Goal: Task Accomplishment & Management: Use online tool/utility

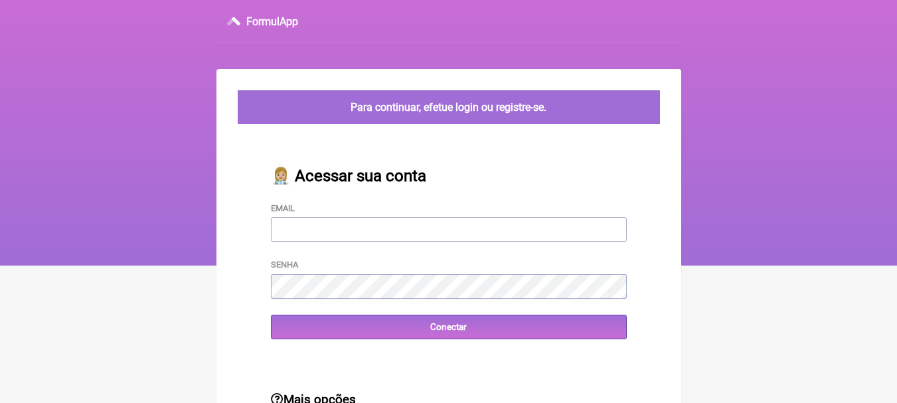
type input "leonam.nutri@gmail.com"
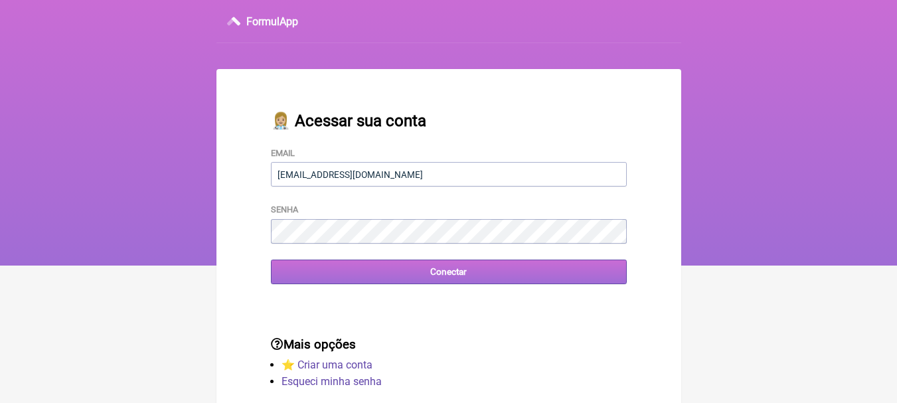
click at [438, 269] on input "Conectar" at bounding box center [449, 271] width 356 height 25
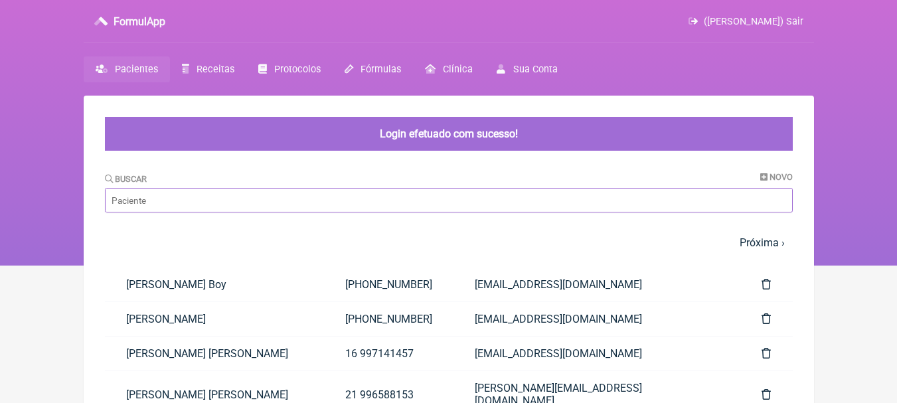
click at [398, 208] on input "Buscar" at bounding box center [448, 200] width 687 height 25
type input "[PERSON_NAME]"
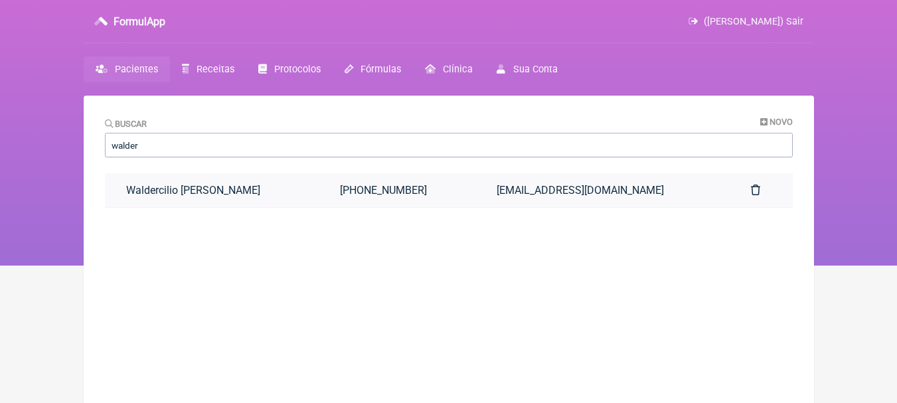
click at [377, 200] on link "[PHONE_NUMBER]" at bounding box center [397, 190] width 157 height 34
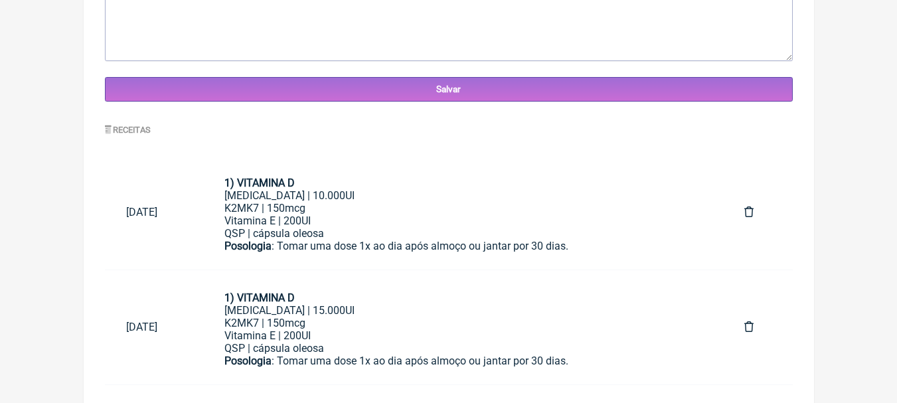
scroll to position [684, 0]
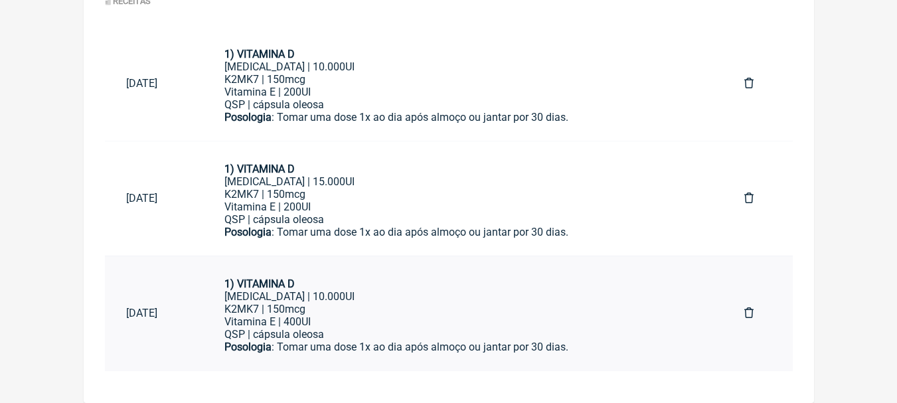
click at [481, 332] on div "QSP | cápsula oleosa" at bounding box center [462, 334] width 477 height 13
click at [553, 308] on div "K2MK7 | 150mcg Vitamina E | 400UI" at bounding box center [462, 315] width 477 height 25
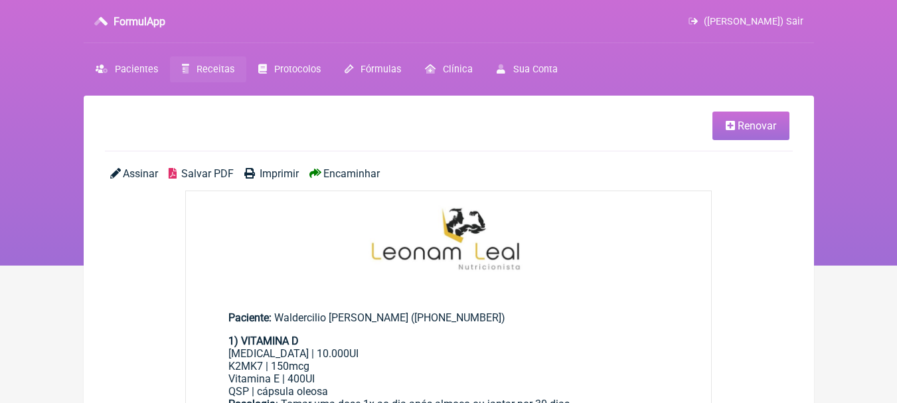
click at [738, 129] on span "Renovar" at bounding box center [756, 125] width 38 height 13
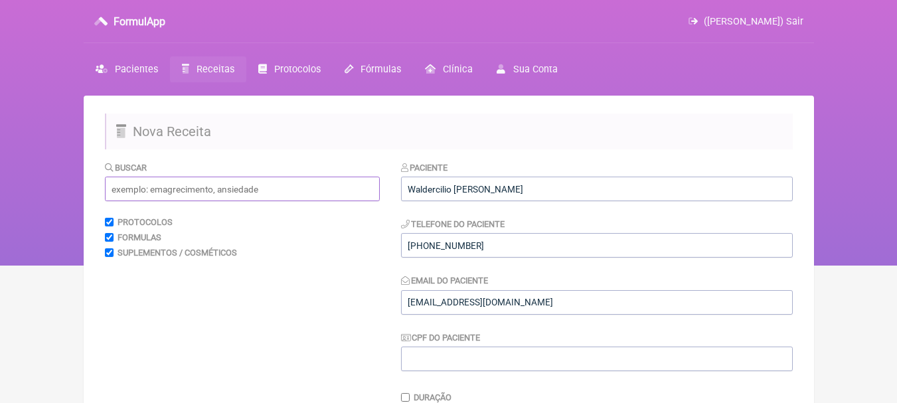
click at [270, 186] on input "text" at bounding box center [242, 189] width 275 height 25
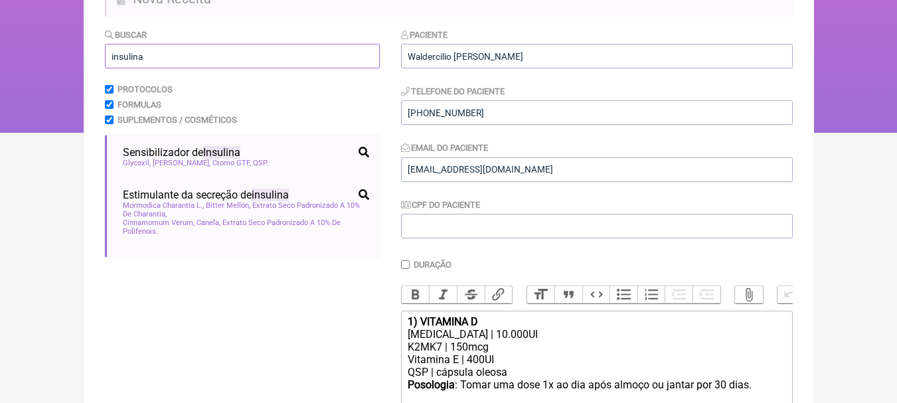
drag, startPoint x: 186, startPoint y: 64, endPoint x: 0, endPoint y: 60, distance: 186.5
click at [0, 60] on div "FormulApp ([PERSON_NAME]) Sair [GEOGRAPHIC_DATA] Receitas Protocolos Fórmulas […" at bounding box center [448, -1] width 897 height 265
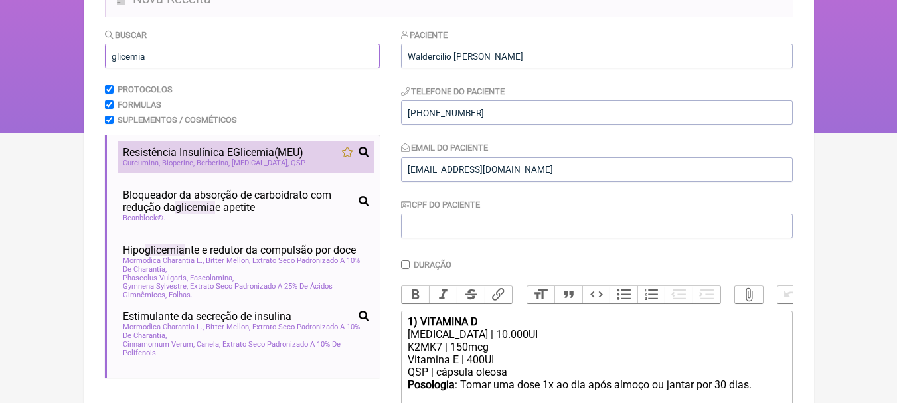
type input "glicemia"
click at [242, 148] on span "Glicemia" at bounding box center [253, 152] width 41 height 13
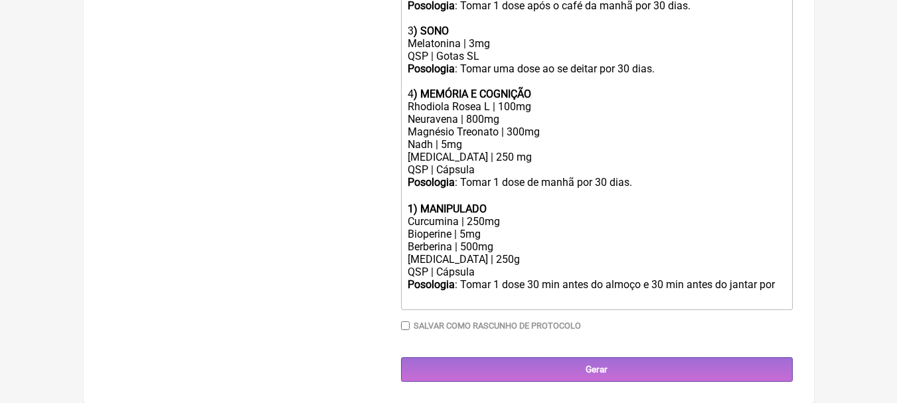
scroll to position [674, 0]
click at [411, 202] on strong "1) MANIPULADO" at bounding box center [446, 208] width 79 height 13
drag, startPoint x: 494, startPoint y: 192, endPoint x: 421, endPoint y: 195, distance: 73.1
click at [421, 202] on div "5 ) MANIPULADO" at bounding box center [595, 208] width 377 height 13
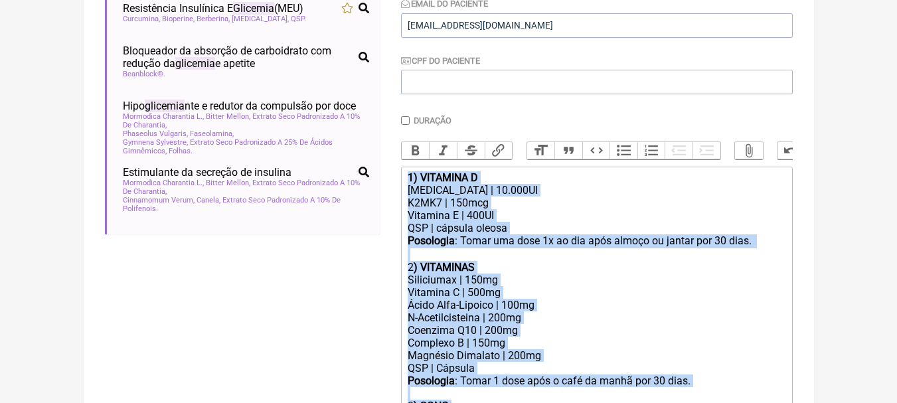
scroll to position [276, 0]
drag, startPoint x: 648, startPoint y: 171, endPoint x: 392, endPoint y: 42, distance: 286.4
click at [392, 42] on form "Buscar glicemia Protocolos Formulas Suplementos / Cosméticos Resistência Insulí…" at bounding box center [448, 321] width 687 height 873
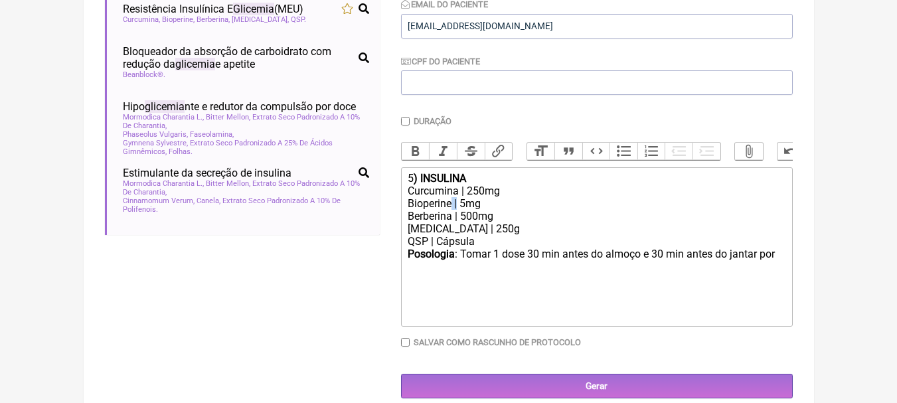
click at [452, 210] on div "Bioperine | 5mg" at bounding box center [595, 203] width 377 height 13
click at [451, 210] on div "Bioperine | 5mg" at bounding box center [595, 203] width 377 height 13
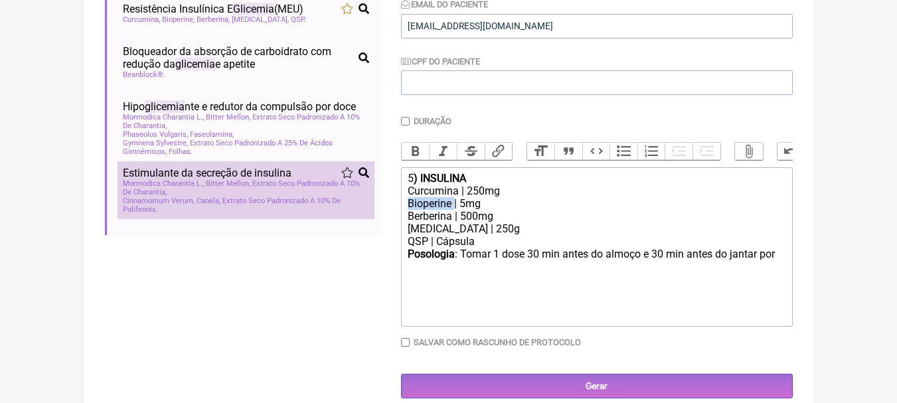
drag, startPoint x: 451, startPoint y: 212, endPoint x: 323, endPoint y: 215, distance: 127.5
click at [323, 215] on form "Buscar glicemia Protocolos Formulas Suplementos / Cosméticos Resistência Insulí…" at bounding box center [448, 142] width 687 height 514
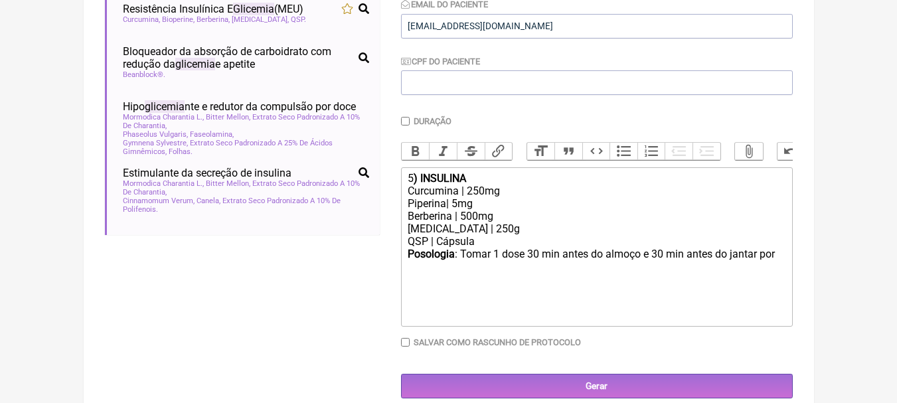
click at [522, 222] on div "Berberina | 500mg" at bounding box center [595, 216] width 377 height 13
drag, startPoint x: 510, startPoint y: 240, endPoint x: 379, endPoint y: 247, distance: 130.9
click at [379, 247] on form "Buscar glicemia Protocolos Formulas Suplementos / Cosméticos Resistência Insulí…" at bounding box center [448, 142] width 687 height 514
click at [469, 235] on div "Myo Inositol | 250g" at bounding box center [595, 228] width 377 height 13
drag, startPoint x: 506, startPoint y: 237, endPoint x: 396, endPoint y: 236, distance: 110.2
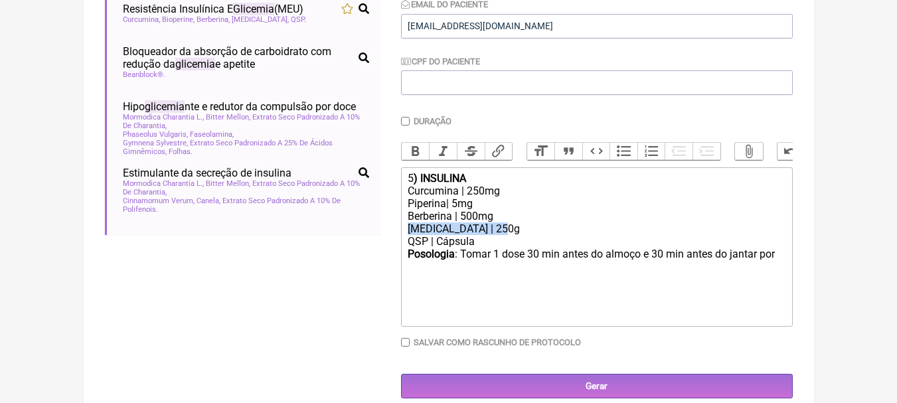
click at [396, 236] on form "Buscar glicemia Protocolos Formulas Suplementos / Cosméticos Resistência Insulí…" at bounding box center [448, 142] width 687 height 514
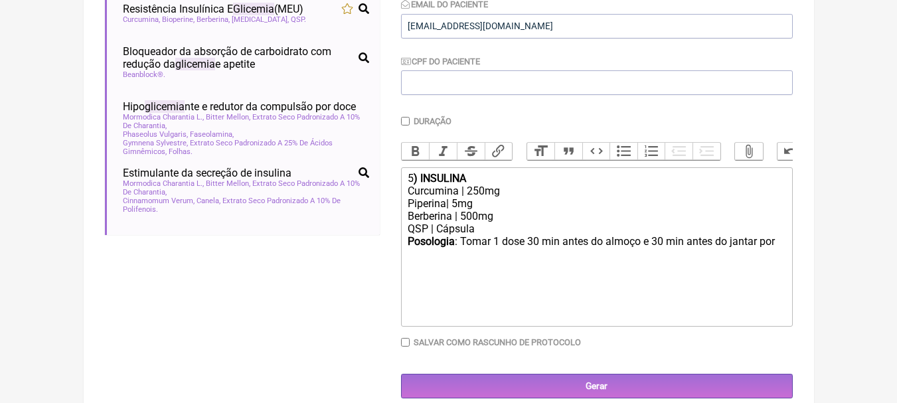
click at [778, 250] on div "Posologia : Tomar 1 dose 30 min antes do almoço e 30 min antes do jantar por ㅤ" at bounding box center [595, 248] width 377 height 27
click at [480, 197] on div "Curcumina | 250mg" at bounding box center [595, 190] width 377 height 13
type trix-editor "<div>5<strong>) INSULINA</strong></div><div>Curcumina | 500mg</div><div>Piperin…"
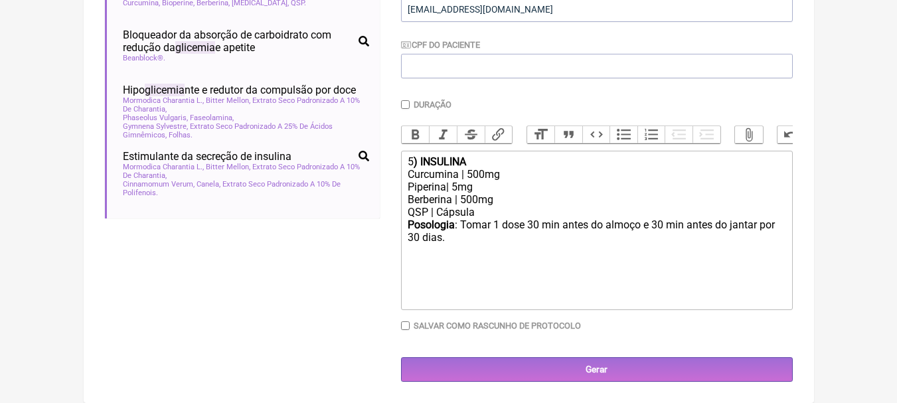
scroll to position [303, 0]
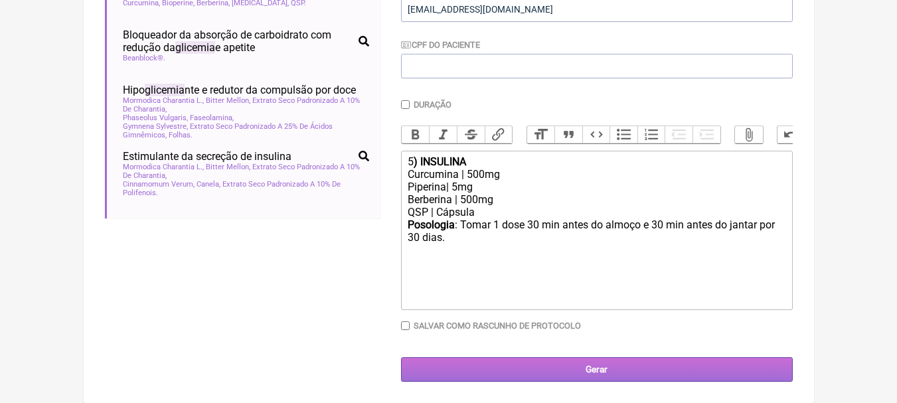
click at [613, 370] on input "Gerar" at bounding box center [597, 369] width 392 height 25
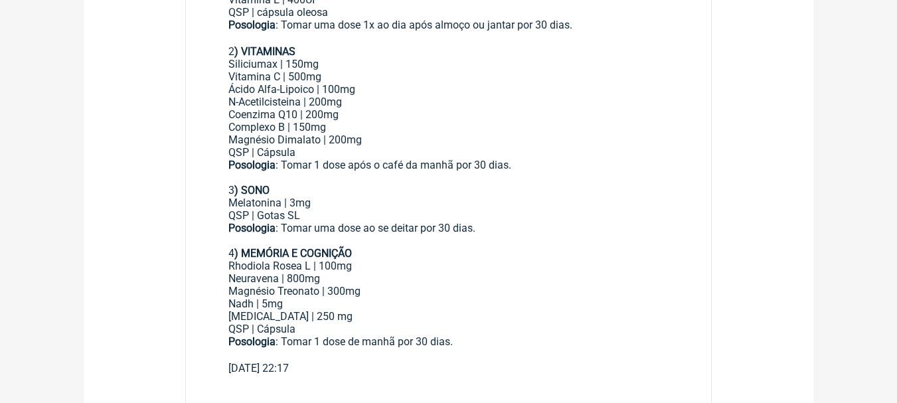
scroll to position [398, 0]
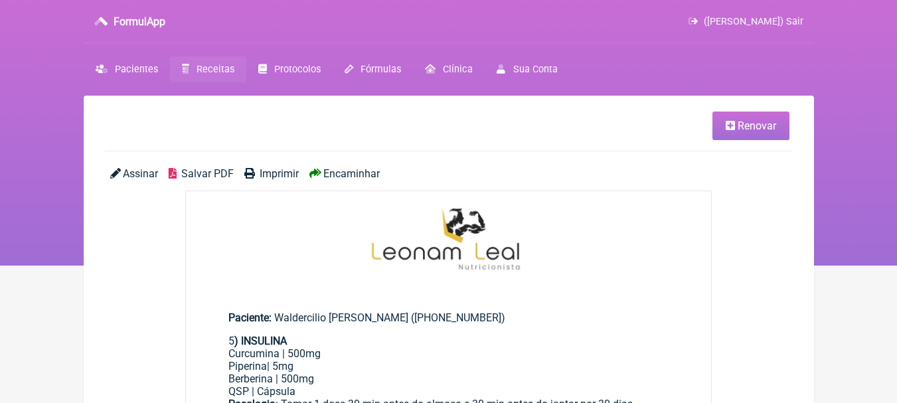
click at [221, 170] on span "Salvar PDF" at bounding box center [207, 173] width 52 height 13
